Goal: Communication & Community: Answer question/provide support

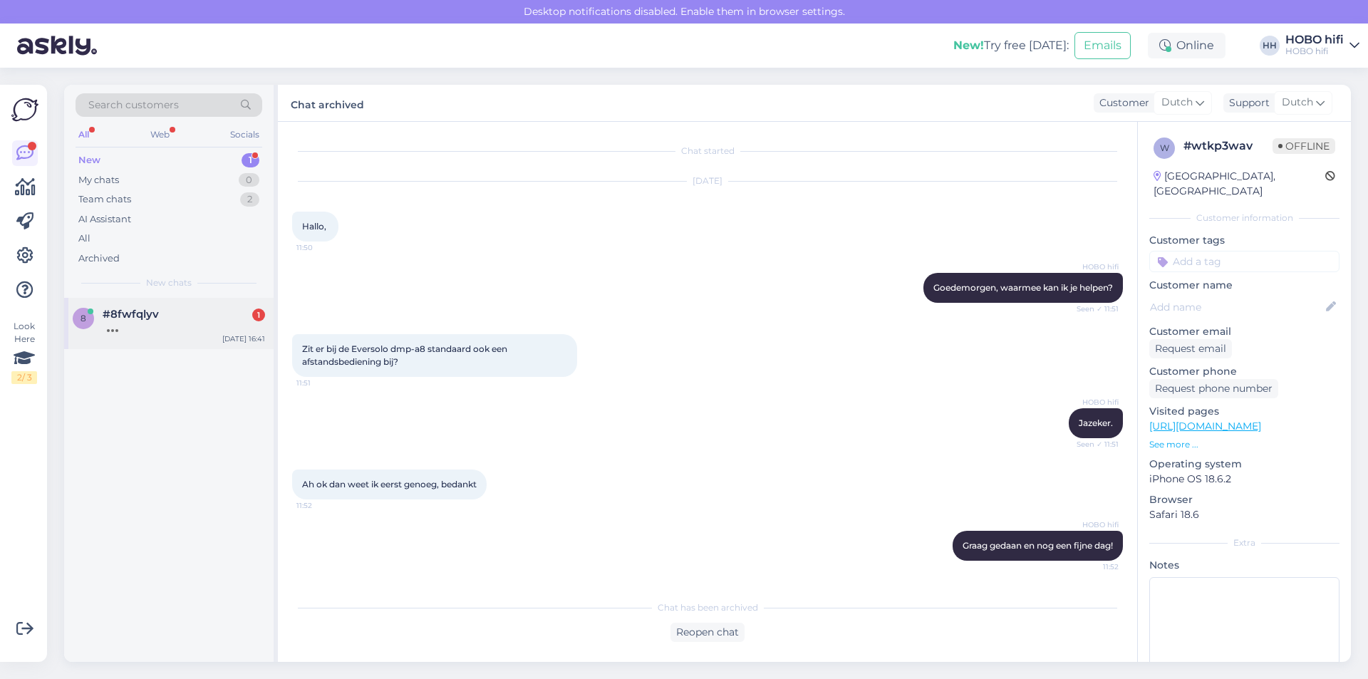
click at [130, 321] on div at bounding box center [184, 327] width 162 height 13
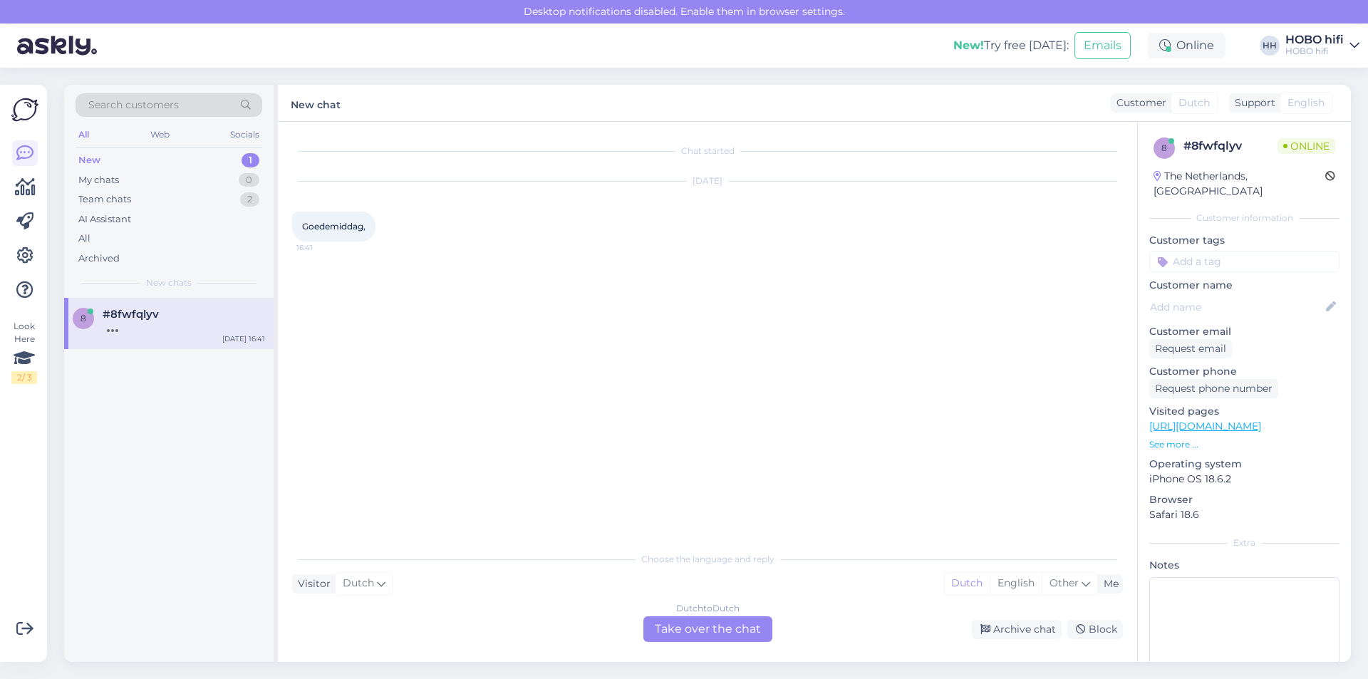
click at [681, 632] on div "Dutch to Dutch Take over the chat" at bounding box center [707, 629] width 129 height 26
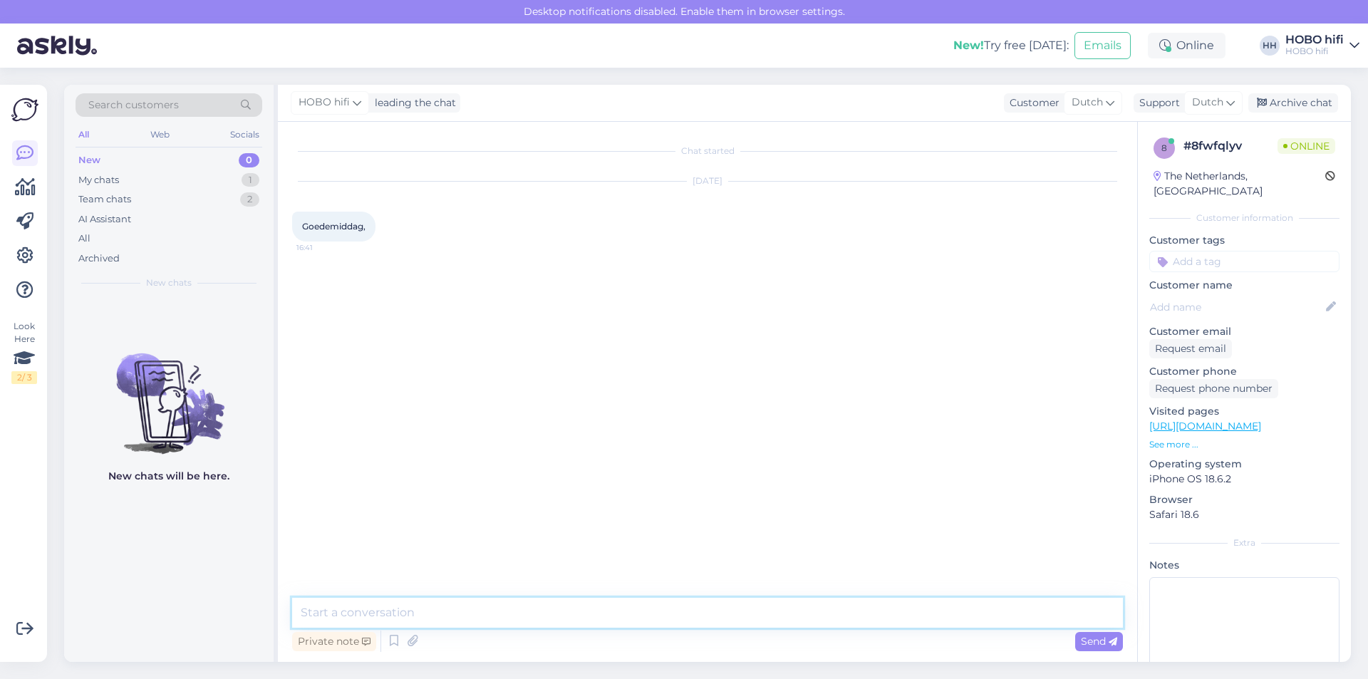
click at [401, 621] on textarea at bounding box center [707, 613] width 831 height 30
type textarea "Goedemiddag, waarmee kan ik je helpen?"
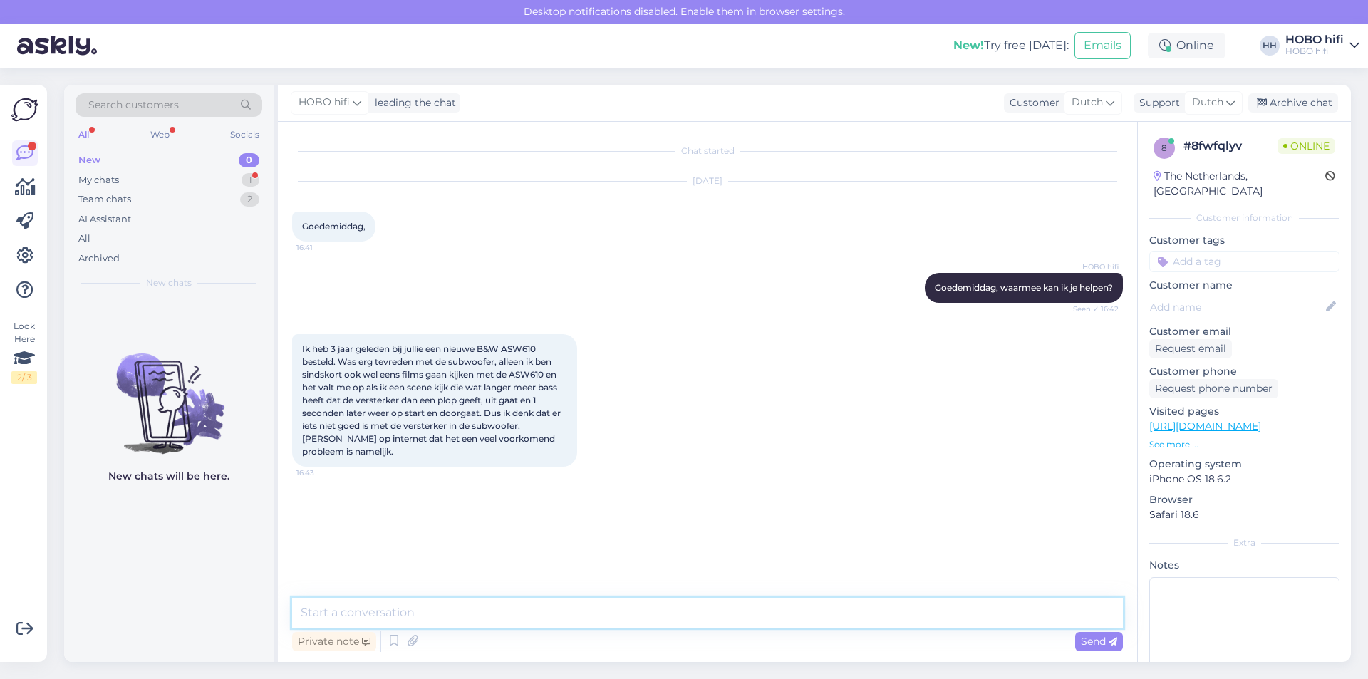
click at [383, 617] on textarea at bounding box center [707, 613] width 831 height 30
click at [415, 507] on span "Bestelnummer: 100032765" at bounding box center [359, 512] width 114 height 11
click at [409, 618] on textarea at bounding box center [707, 613] width 831 height 30
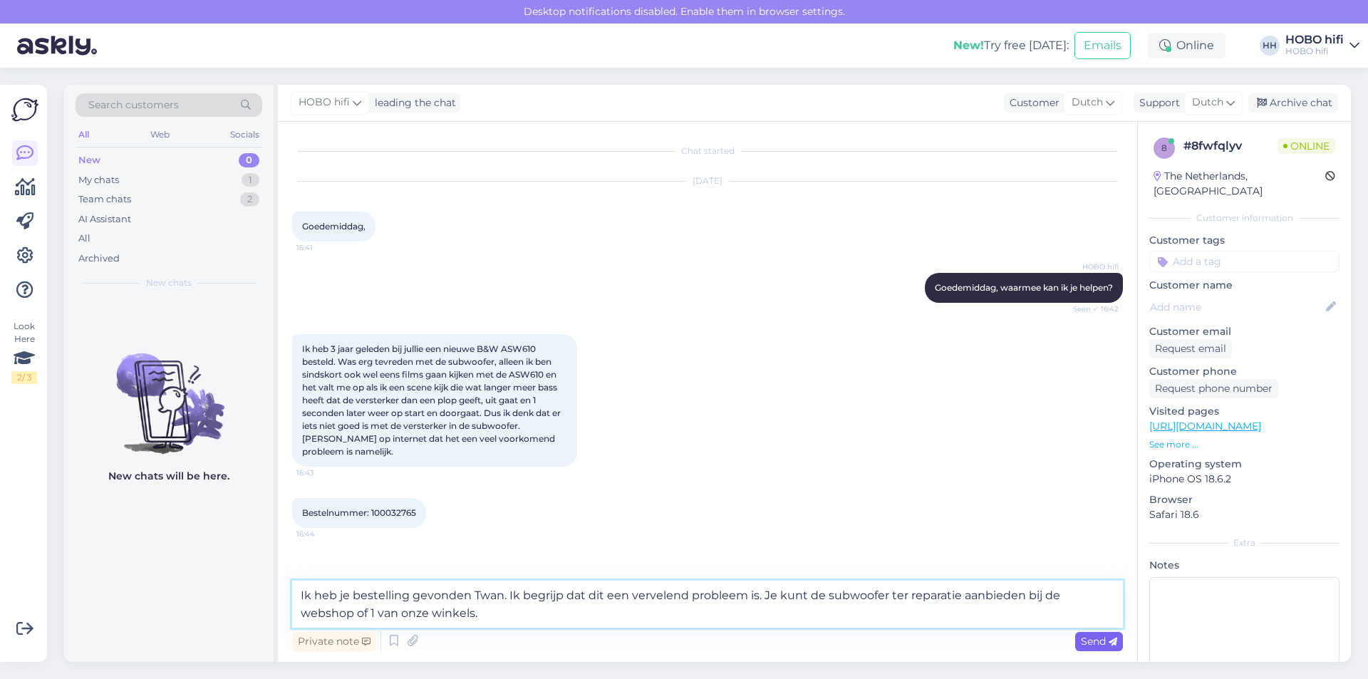
type textarea "Ik heb je bestelling gevonden Twan. Ik begrijp dat dit een vervelend probleem i…"
click at [1098, 637] on span "Send" at bounding box center [1099, 641] width 36 height 13
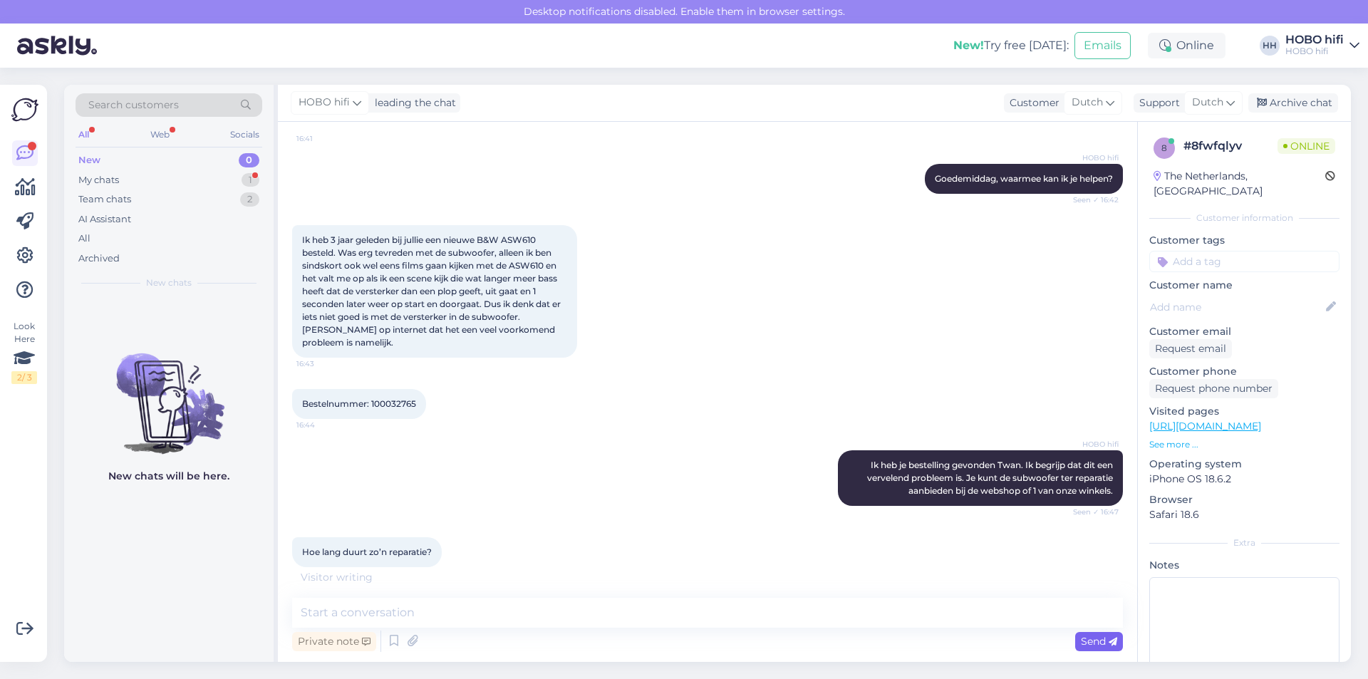
scroll to position [155, 0]
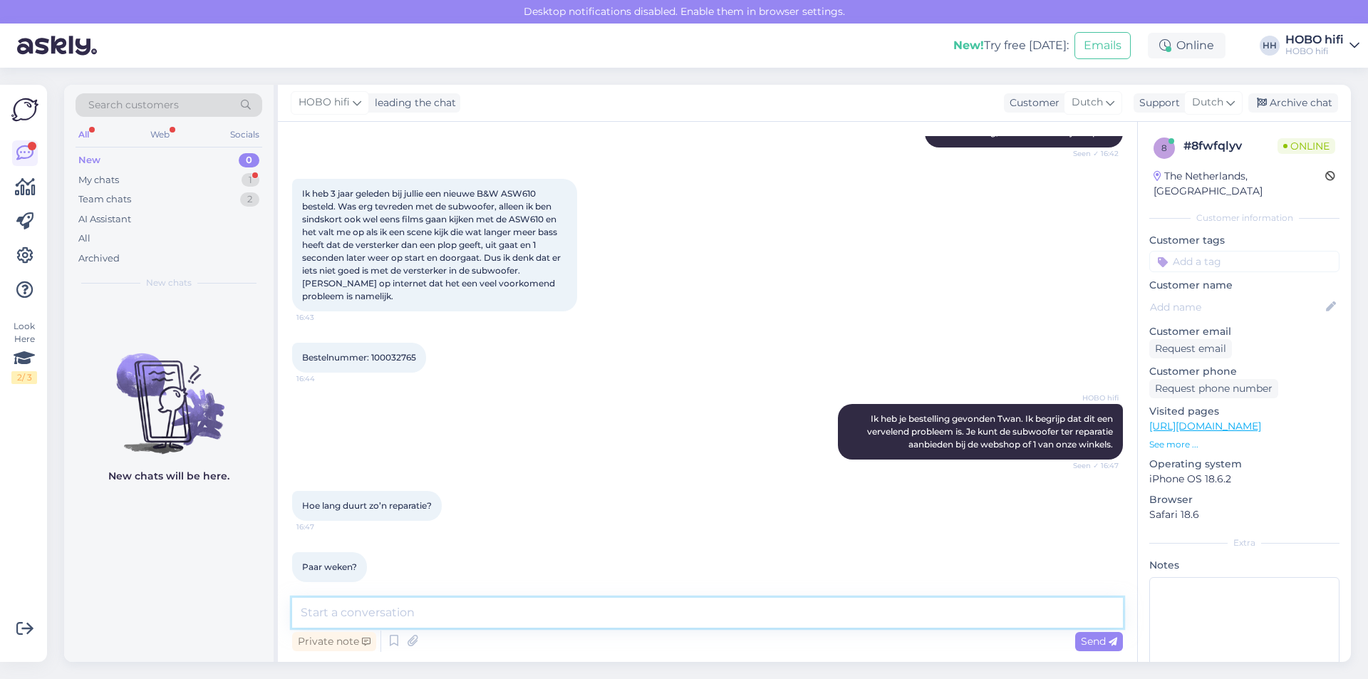
click at [440, 614] on textarea at bounding box center [707, 613] width 831 height 30
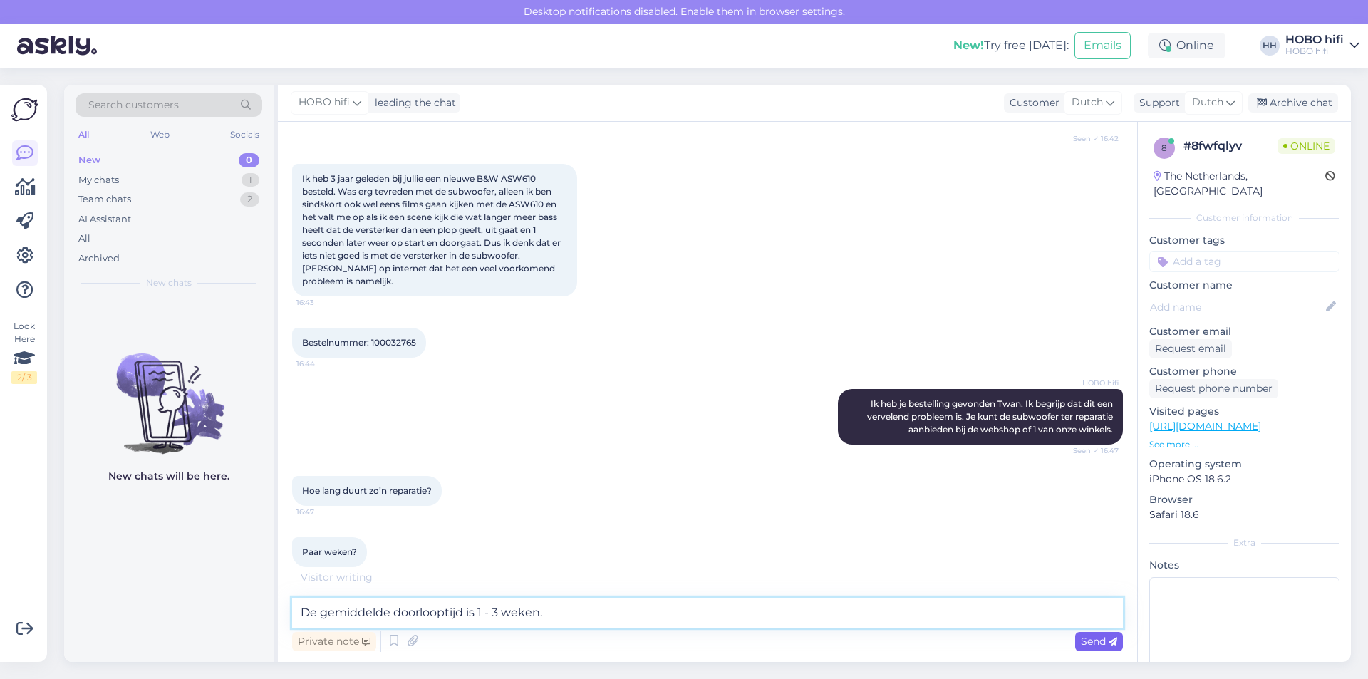
type textarea "De gemiddelde doorlooptijd is 1 - 3 weken."
click at [1090, 646] on span "Send" at bounding box center [1099, 641] width 36 height 13
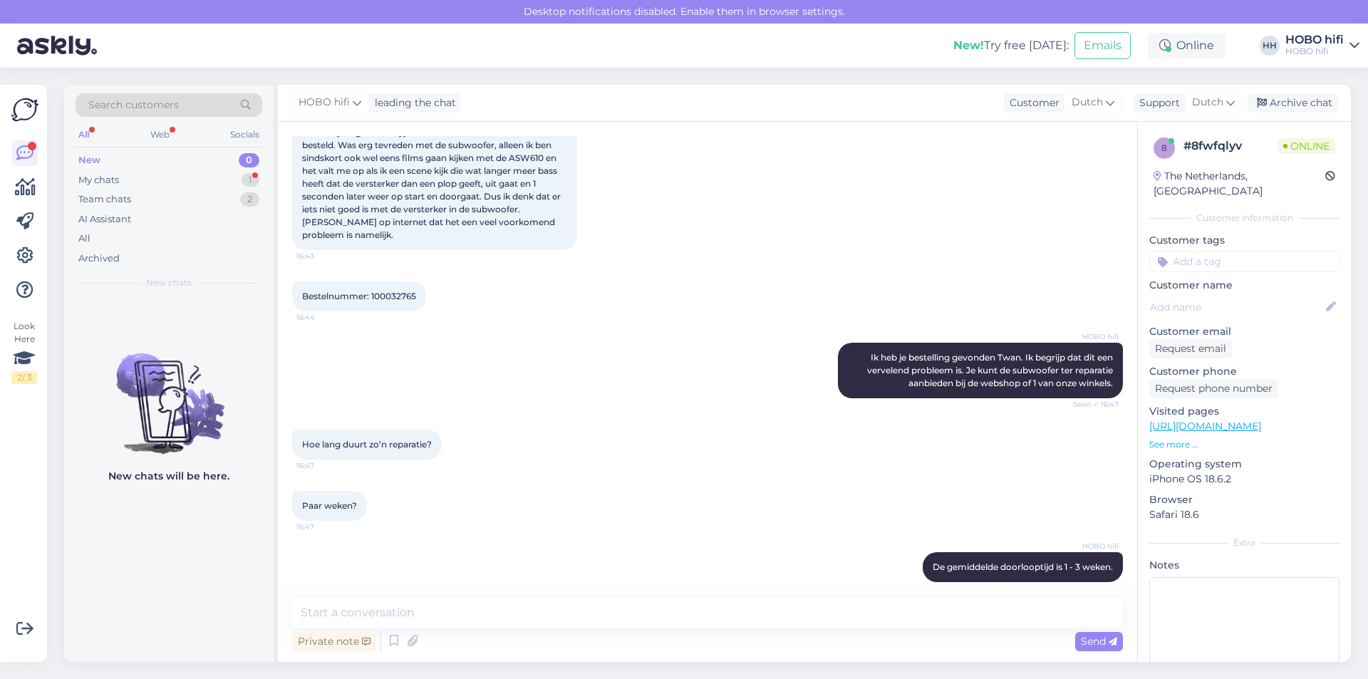
scroll to position [291, 0]
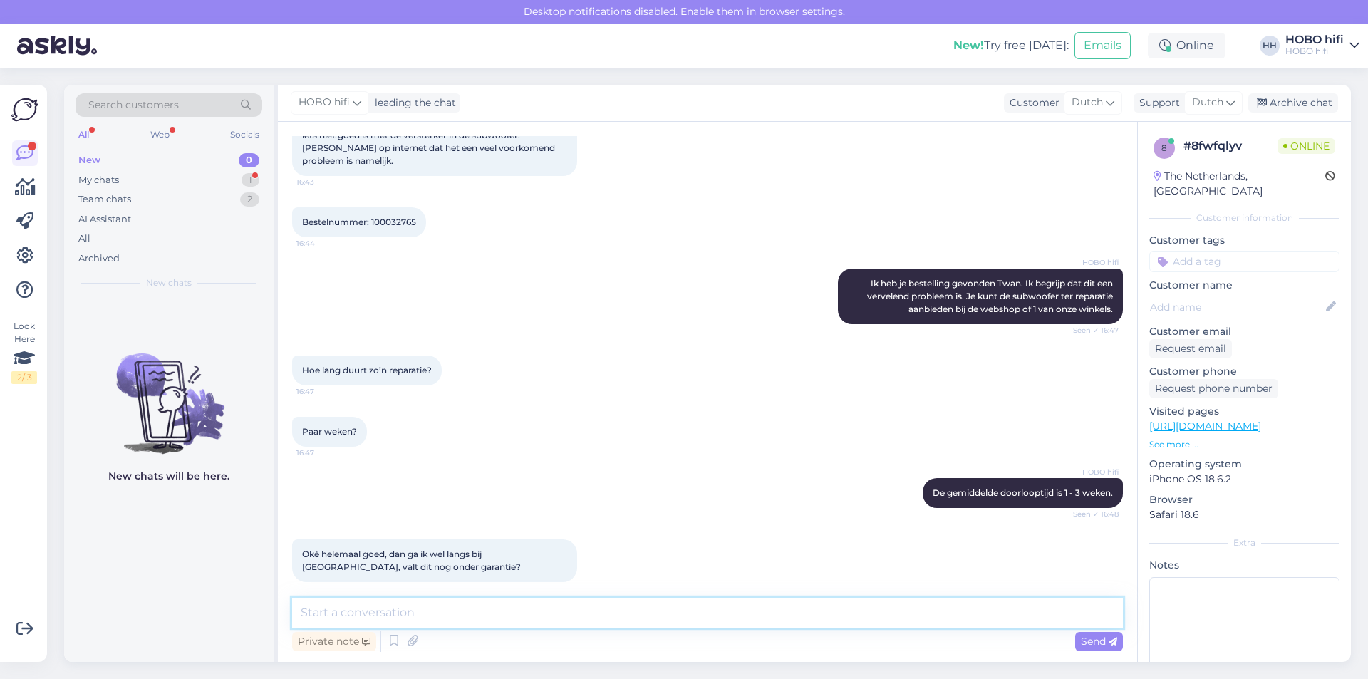
click at [421, 612] on textarea at bounding box center [707, 613] width 831 height 30
type textarea "O"
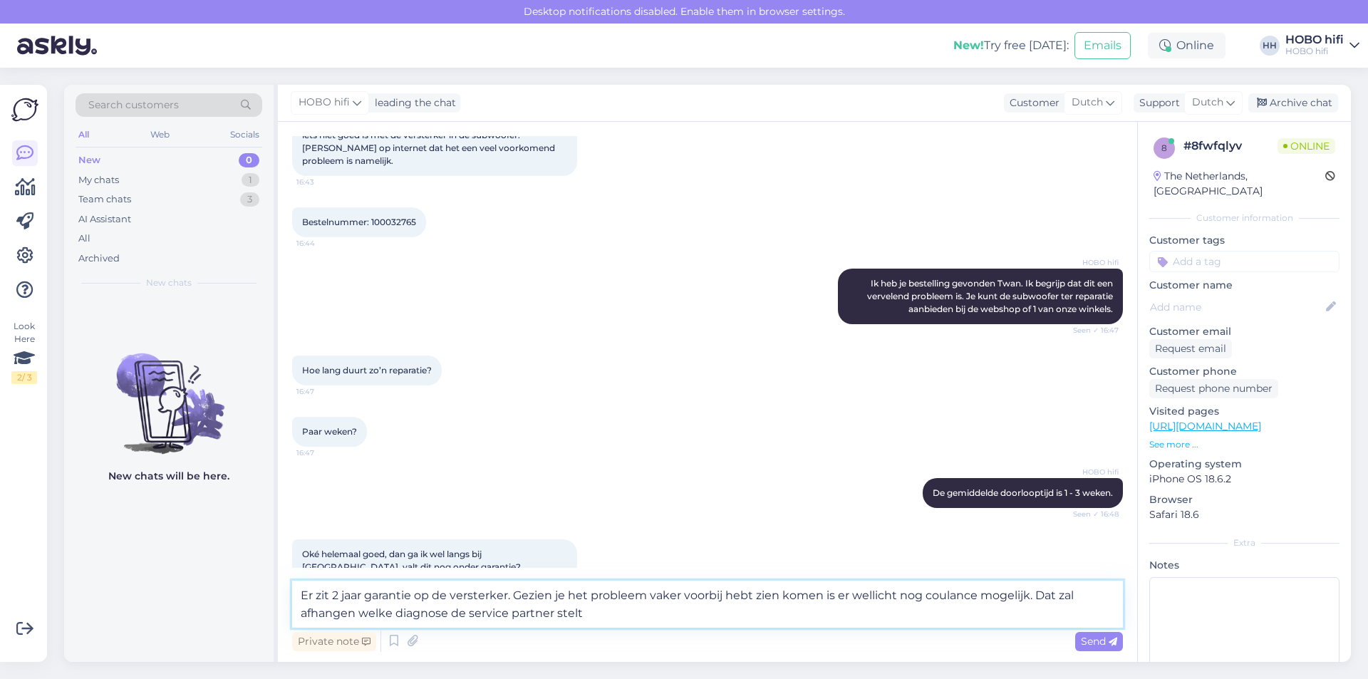
type textarea "Er zit 2 jaar garantie op de versterker. Gezien je het probleem vaker voorbij h…"
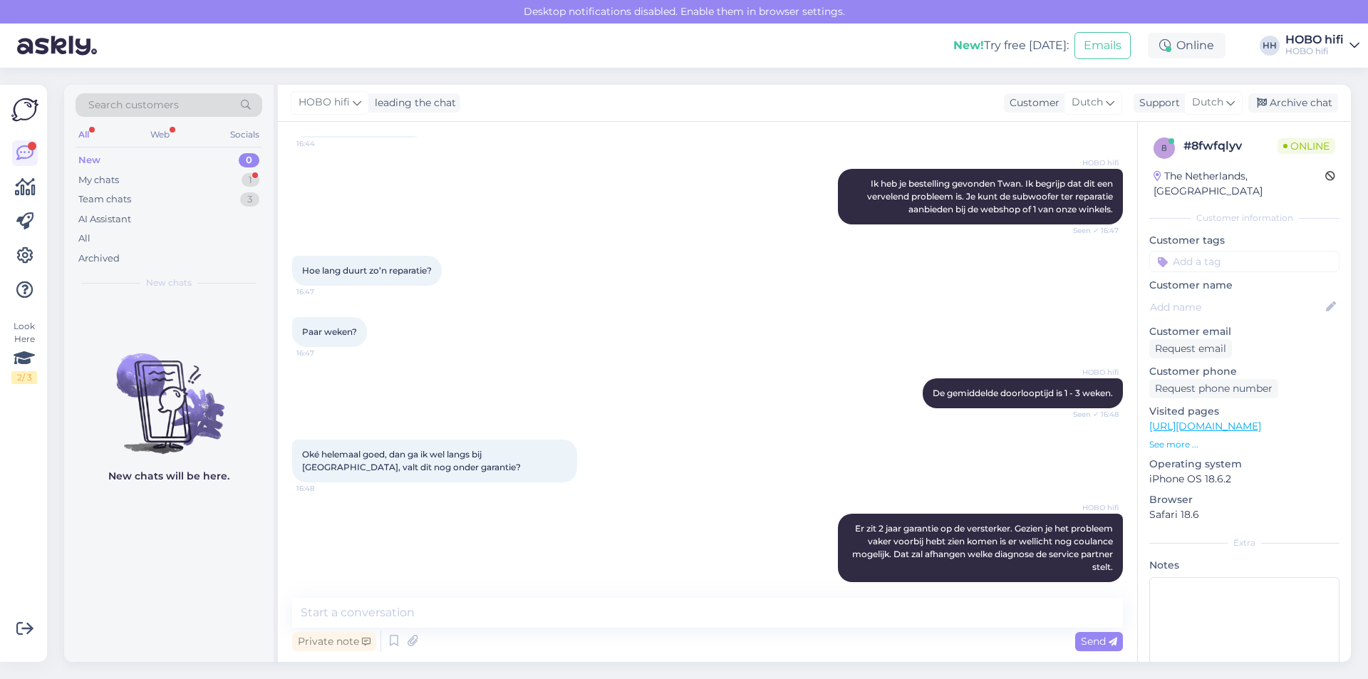
scroll to position [465, 0]
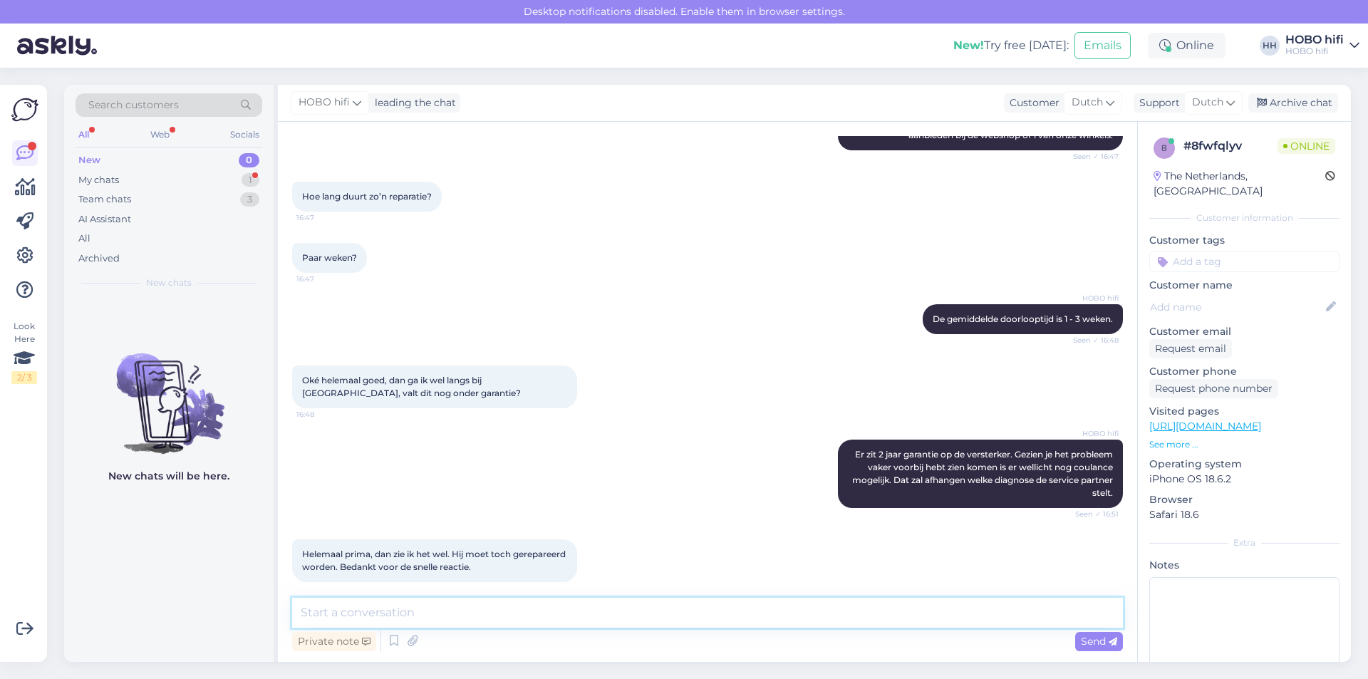
click at [324, 617] on textarea at bounding box center [707, 613] width 831 height 30
type textarea "Graag gedaan en alvast een fijne avond."
click at [1088, 637] on span "Send" at bounding box center [1099, 641] width 36 height 13
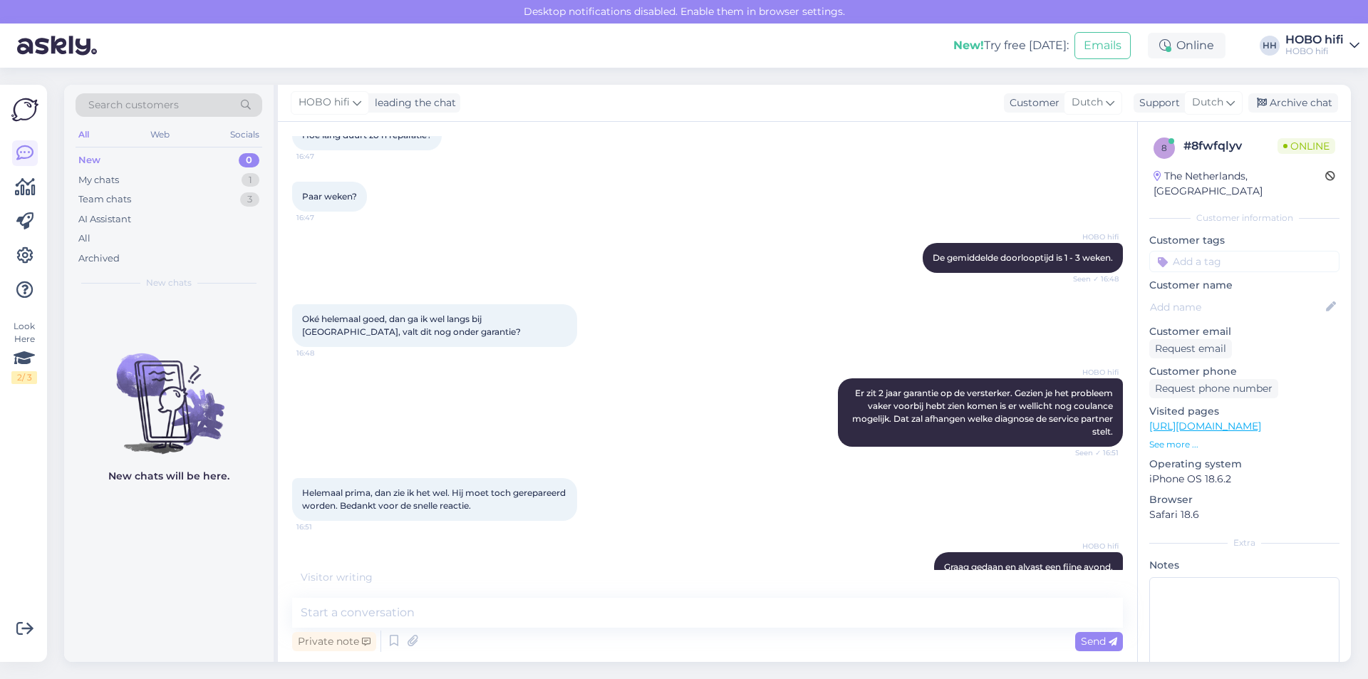
scroll to position [587, 0]
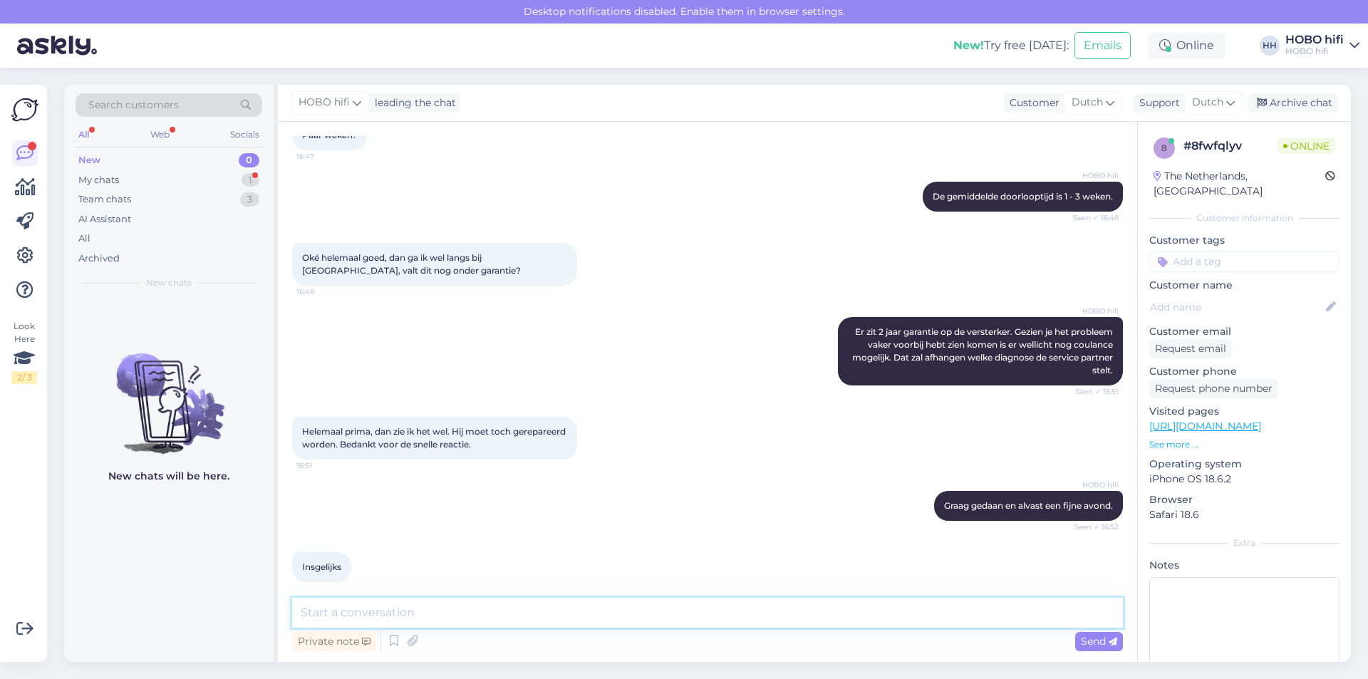
click at [366, 609] on textarea at bounding box center [707, 613] width 831 height 30
type textarea "Dankjewel"
click at [1109, 640] on icon at bounding box center [1113, 642] width 9 height 9
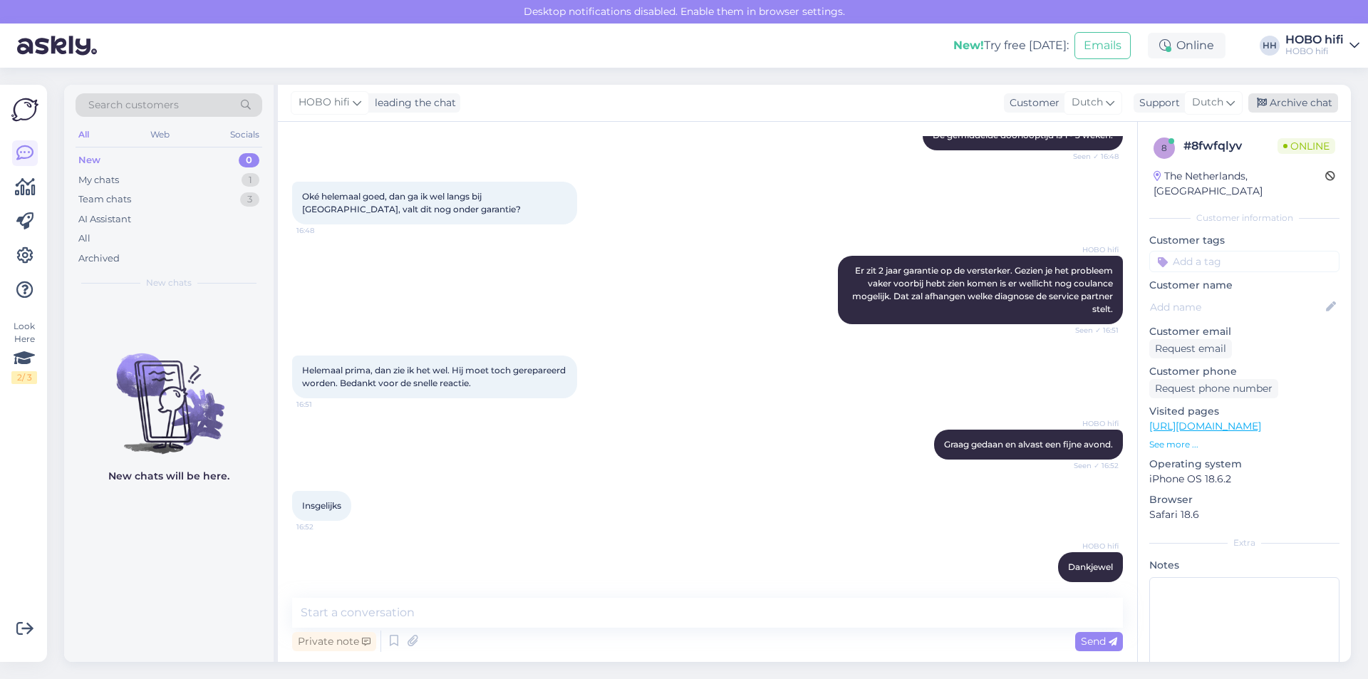
click at [1308, 104] on div "Archive chat" at bounding box center [1293, 102] width 90 height 19
